Goal: Task Accomplishment & Management: Use online tool/utility

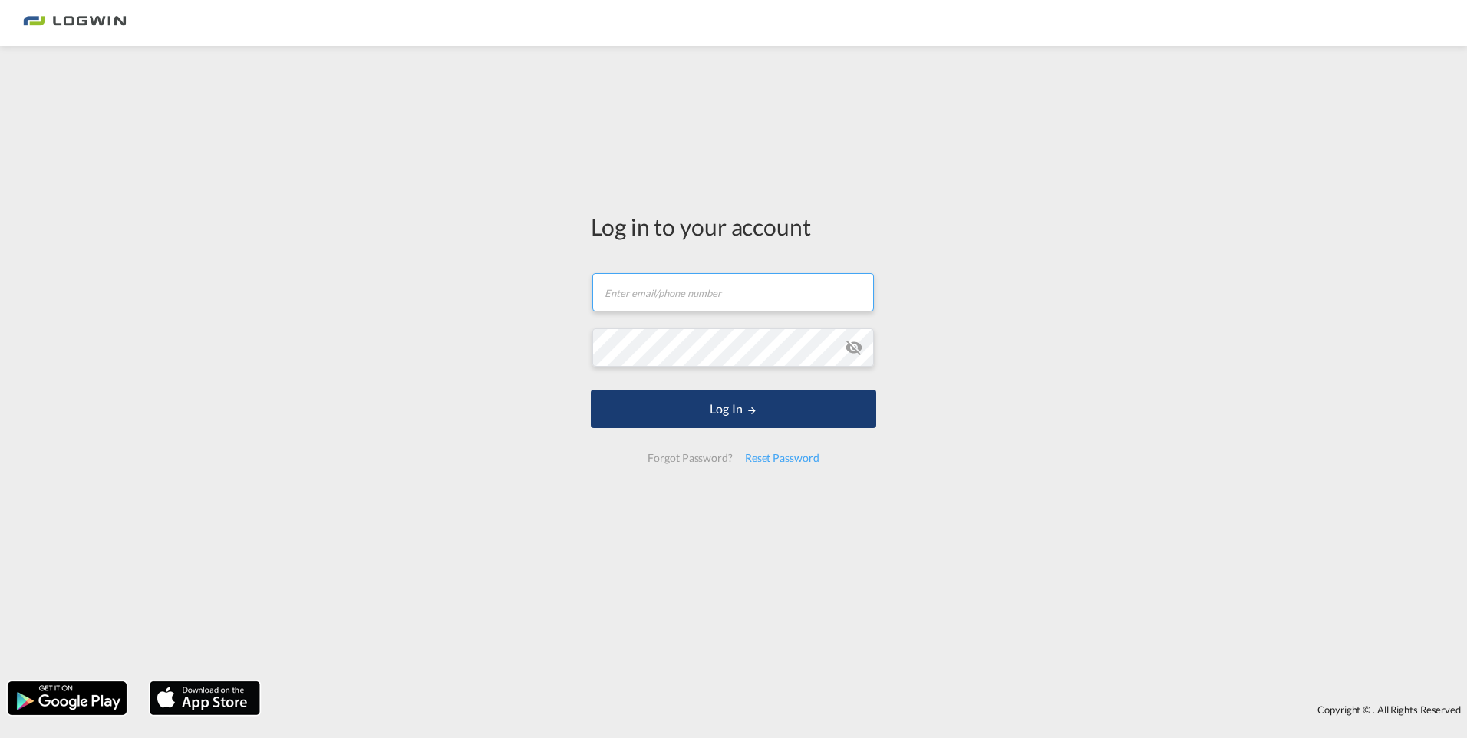
type input "[EMAIL_ADDRESS][PERSON_NAME][DOMAIN_NAME]"
click at [760, 421] on button "Log In" at bounding box center [733, 409] width 285 height 38
